Goal: Obtain resource: Obtain resource

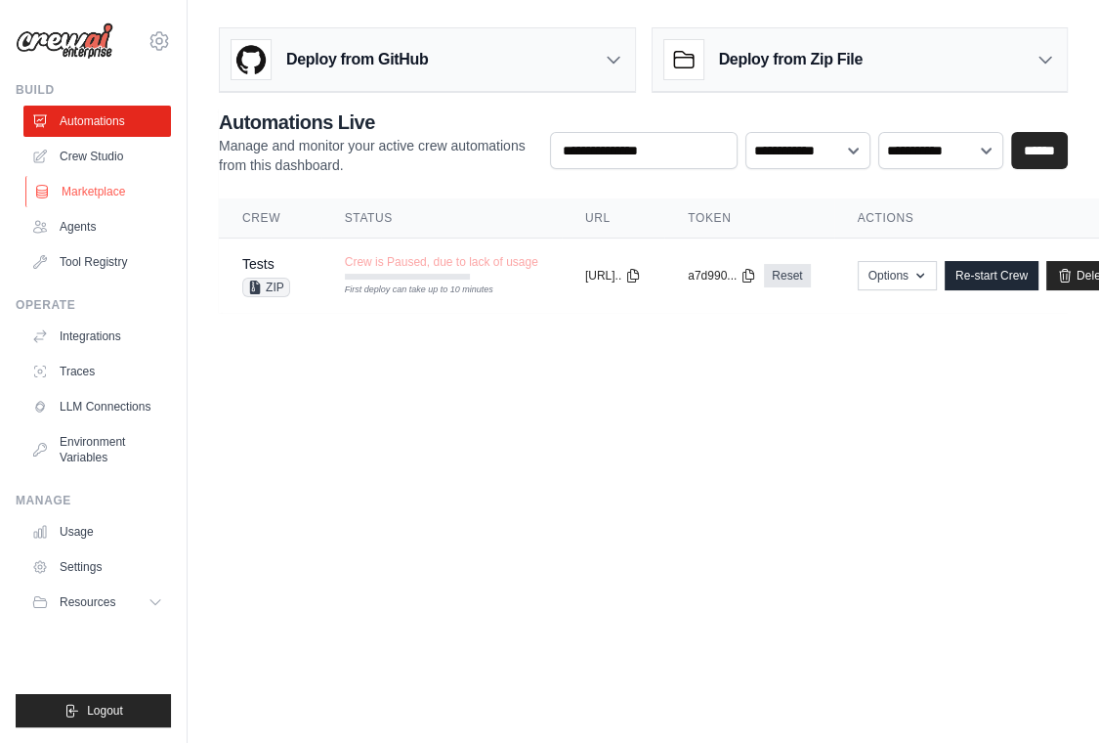
click at [141, 191] on link "Marketplace" at bounding box center [99, 191] width 148 height 31
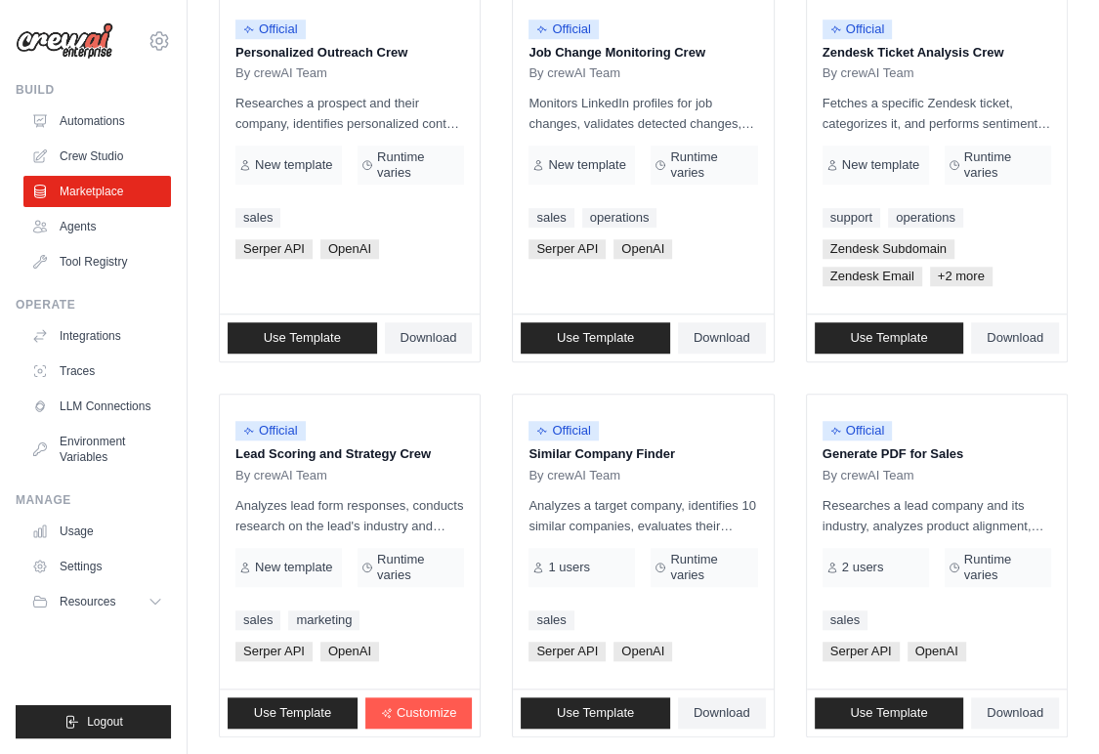
scroll to position [1170, 0]
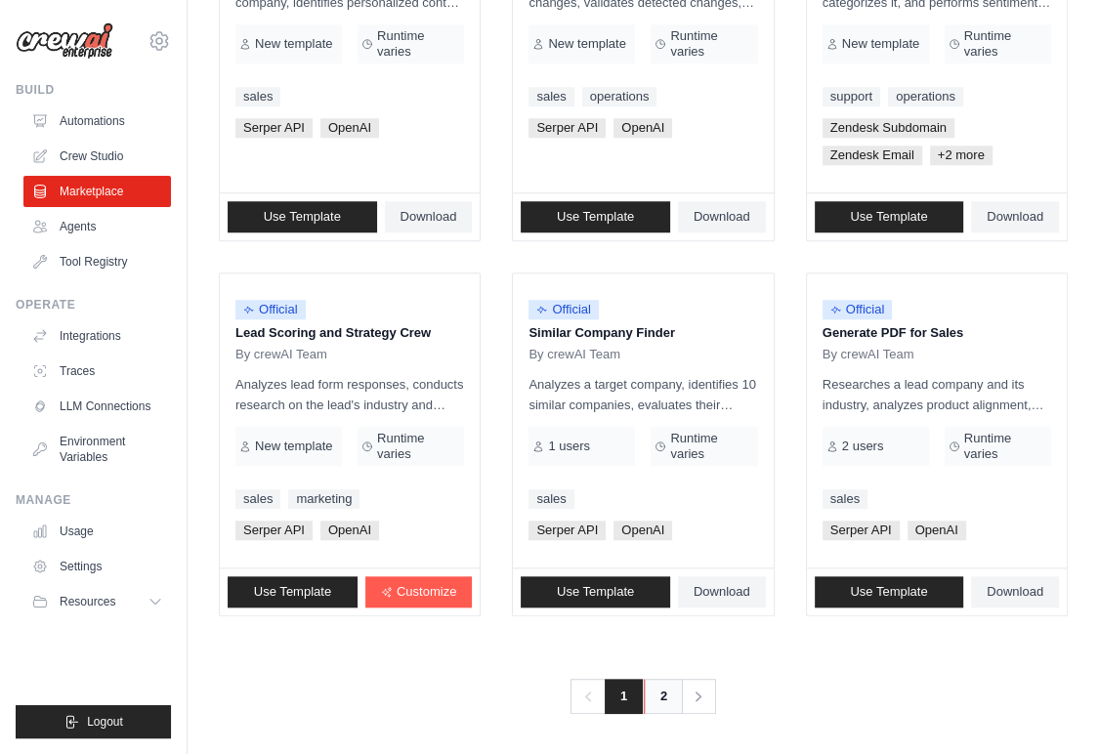
click at [662, 702] on link "2" at bounding box center [663, 696] width 39 height 35
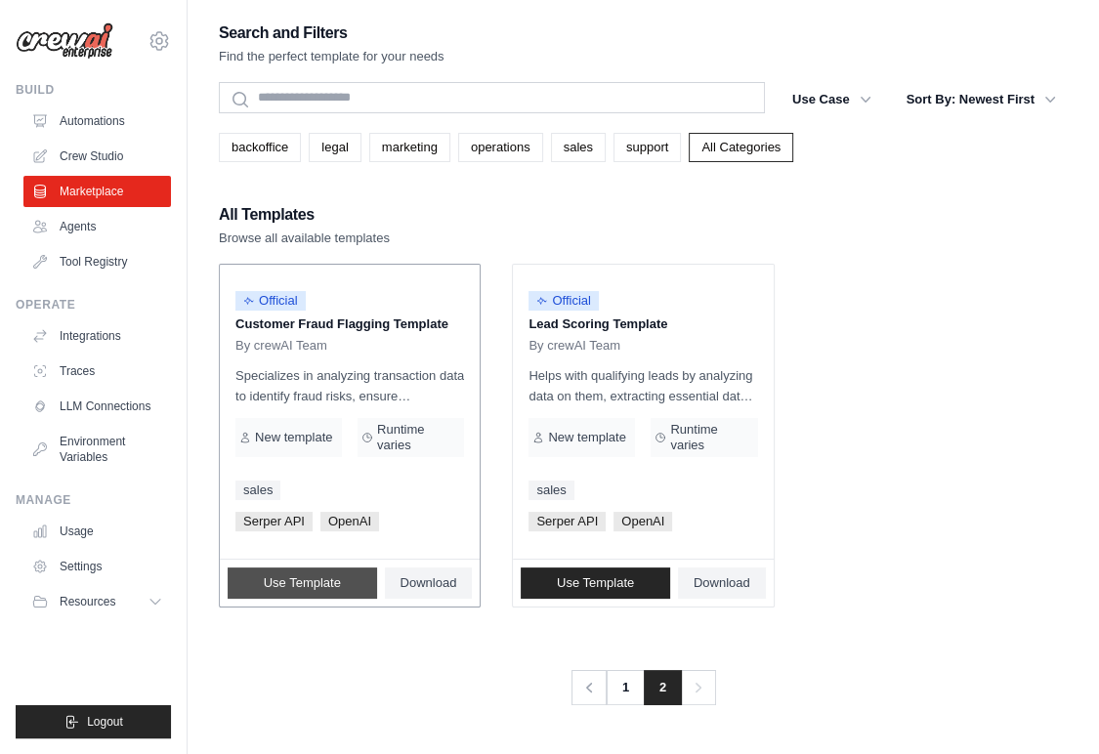
click at [299, 579] on span "Use Template" at bounding box center [302, 583] width 77 height 16
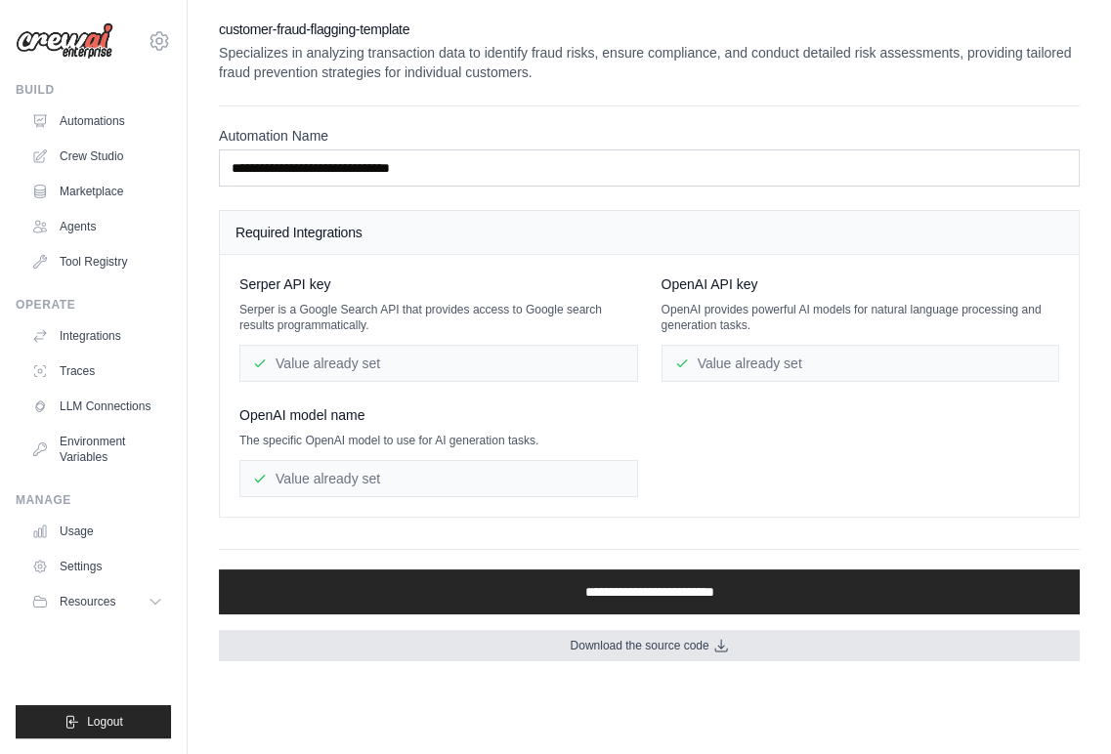
click at [630, 638] on span "Download the source code" at bounding box center [639, 646] width 139 height 16
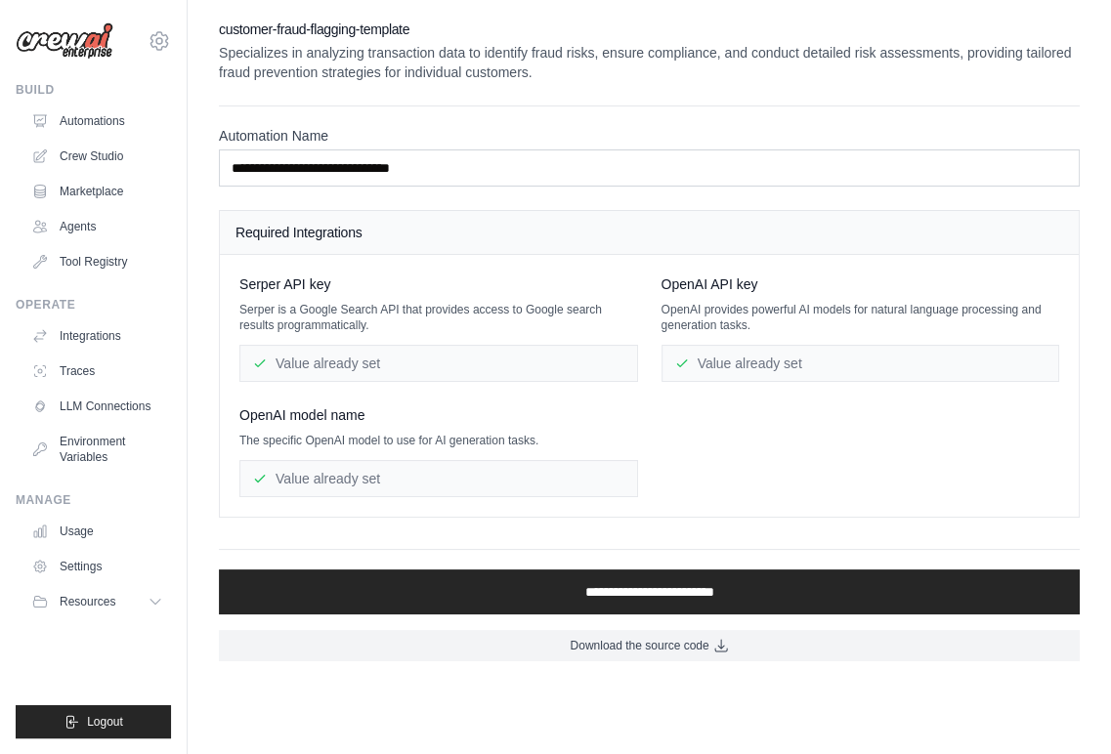
click at [32, 64] on div "[EMAIL_ADDRESS][DOMAIN_NAME] Settings Build Automations Crew Studio Marketplace" at bounding box center [94, 377] width 188 height 754
